Goal: Task Accomplishment & Management: Complete application form

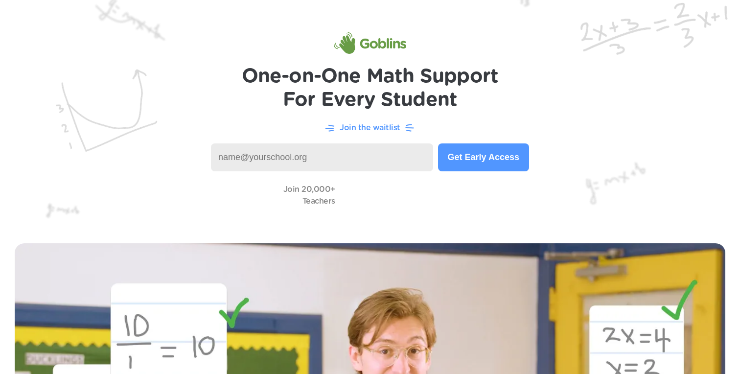
click at [392, 148] on input at bounding box center [322, 157] width 222 height 28
click at [392, 126] on p "Join the waitlist" at bounding box center [370, 128] width 61 height 12
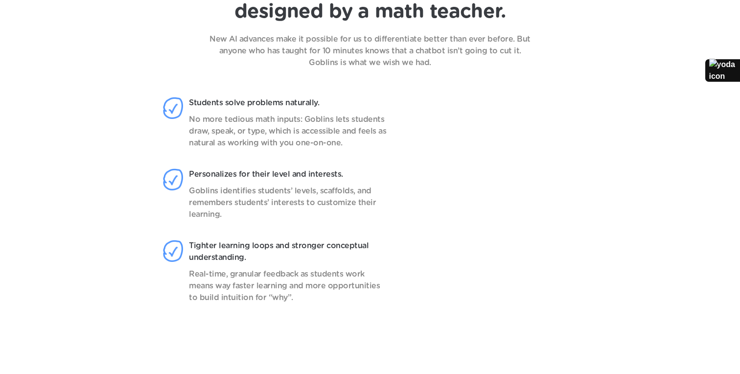
scroll to position [813, 0]
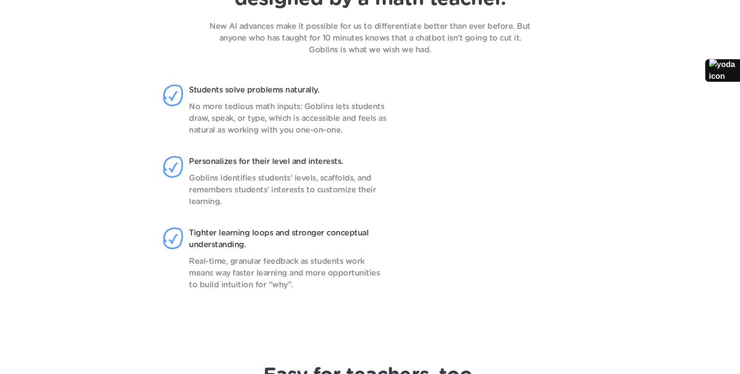
click at [496, 270] on video at bounding box center [501, 197] width 155 height 244
click at [500, 296] on video at bounding box center [501, 197] width 155 height 244
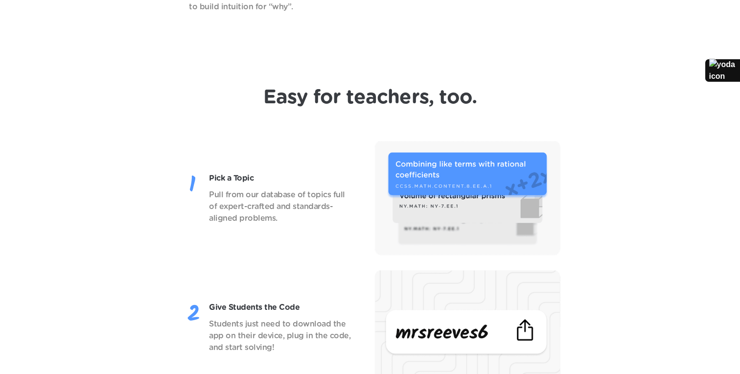
scroll to position [1406, 0]
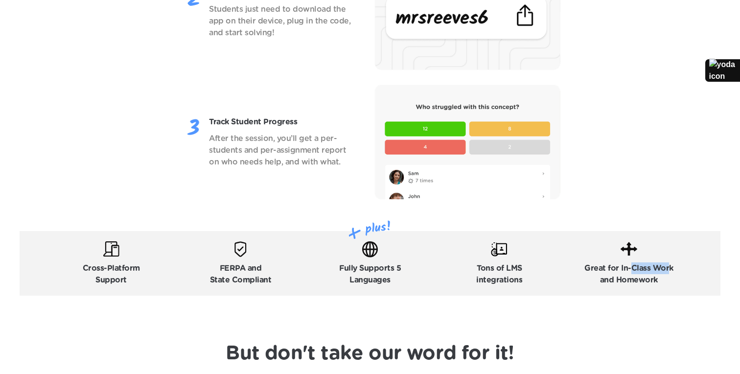
drag, startPoint x: 630, startPoint y: 269, endPoint x: 669, endPoint y: 272, distance: 39.3
click at [669, 272] on p "Great for In-Class Work and Homework" at bounding box center [629, 274] width 89 height 24
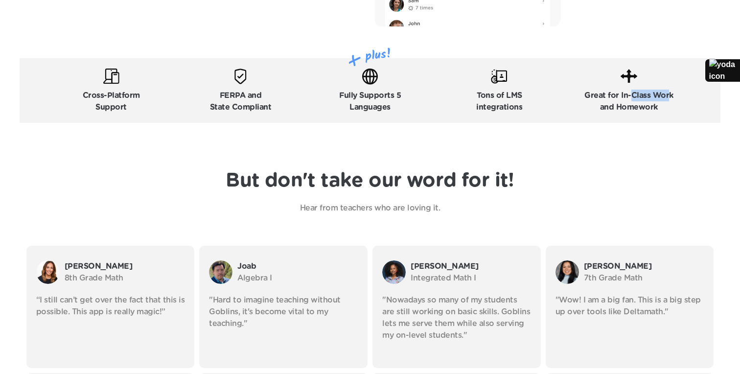
scroll to position [1632, 0]
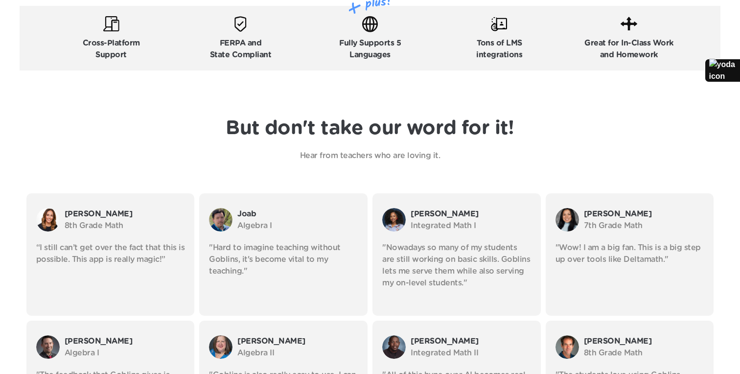
click at [584, 251] on p ""Wow! I am a big fan. This is a big step up over tools like Deltamath."" at bounding box center [630, 254] width 149 height 24
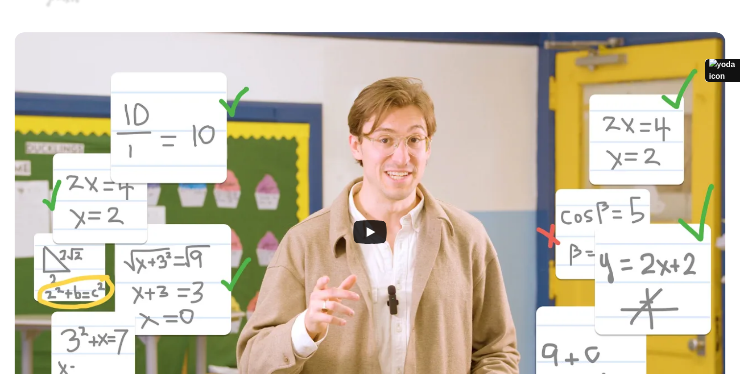
scroll to position [0, 0]
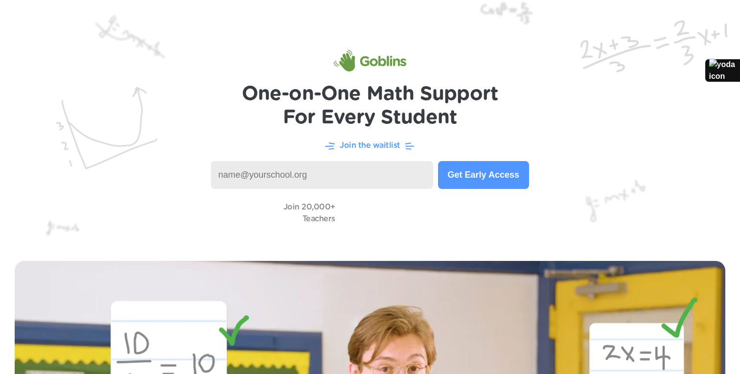
click at [591, 219] on div "Join 20,000+ Teachers" at bounding box center [370, 213] width 701 height 28
click at [392, 144] on p "Join the waitlist" at bounding box center [370, 146] width 61 height 12
click at [401, 127] on h1 "One-on-One Math Support For Every Student" at bounding box center [370, 105] width 257 height 47
